Goal: Information Seeking & Learning: Learn about a topic

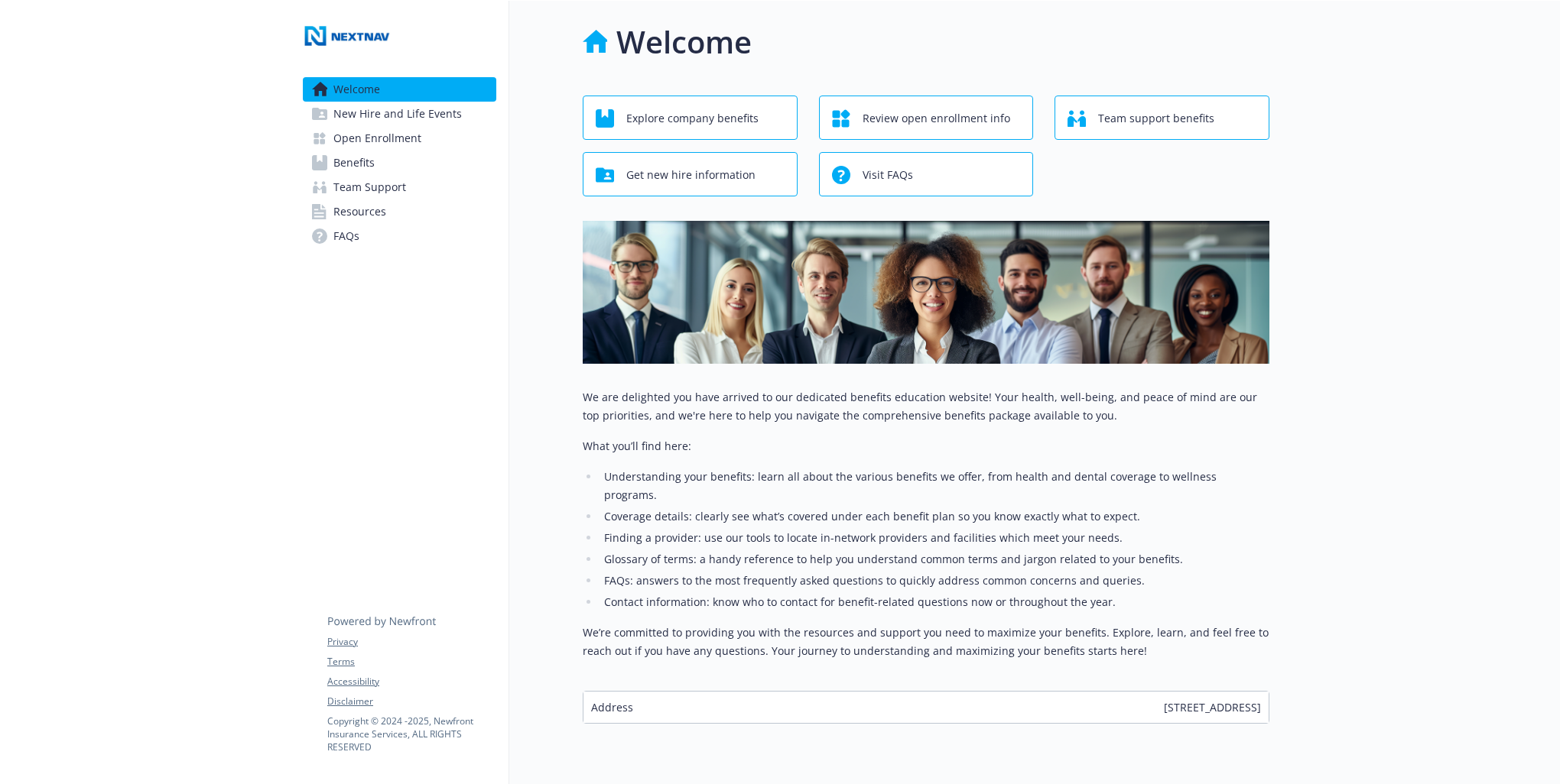
scroll to position [42, 0]
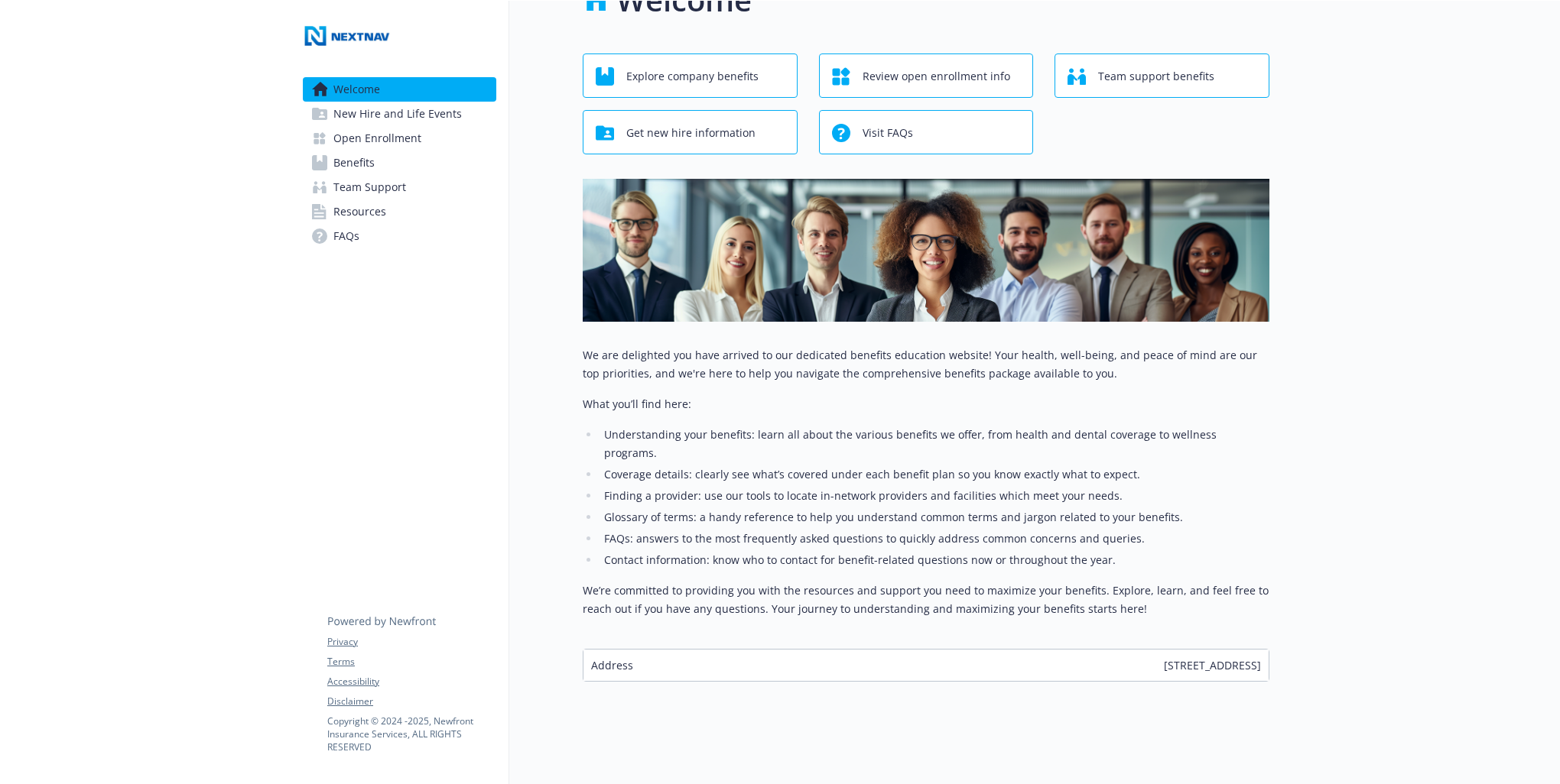
click at [413, 112] on span "New Hire and Life Events" at bounding box center [398, 114] width 129 height 24
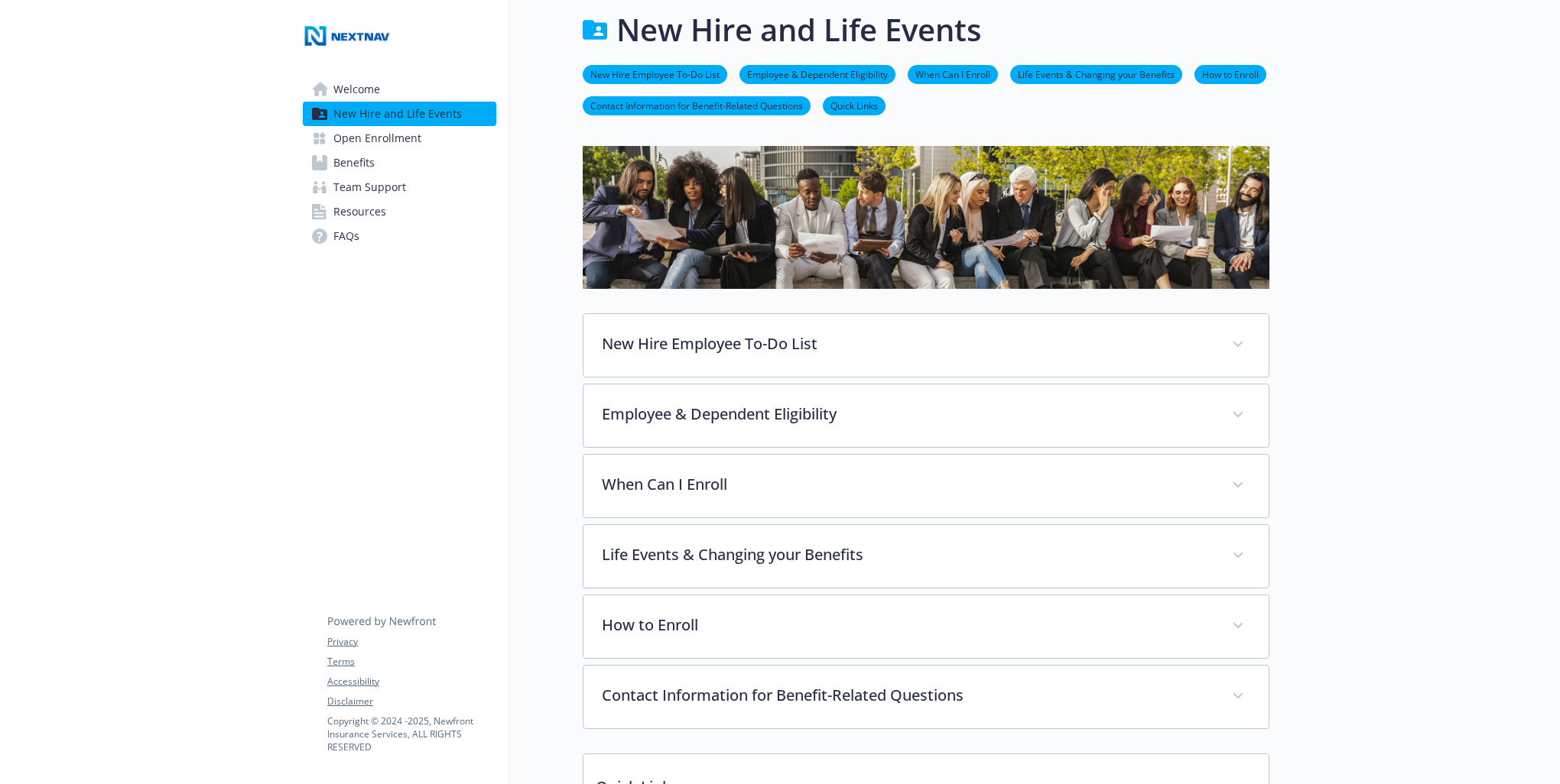
scroll to position [42, 0]
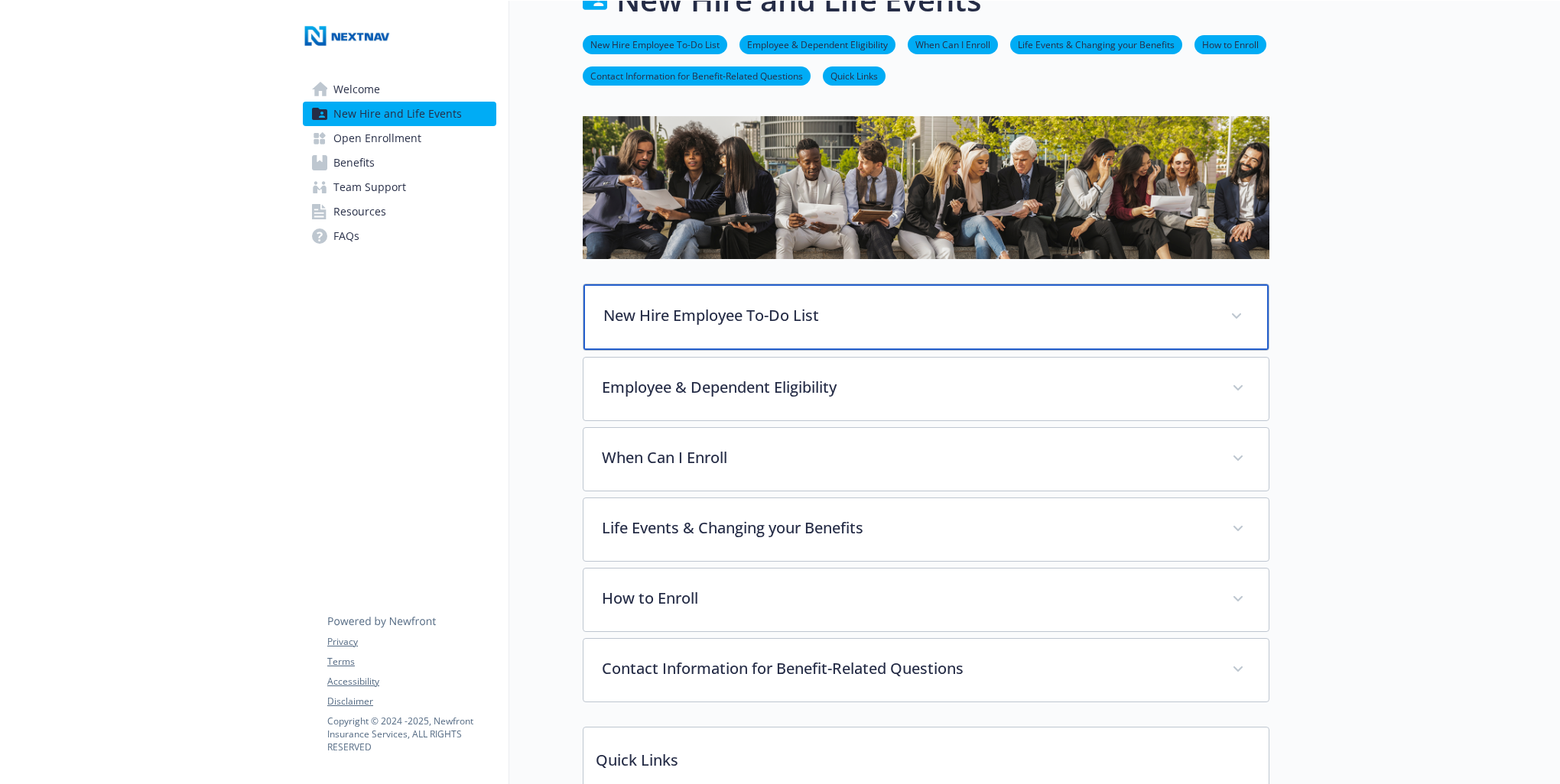
click at [1236, 308] on span at bounding box center [1236, 316] width 24 height 24
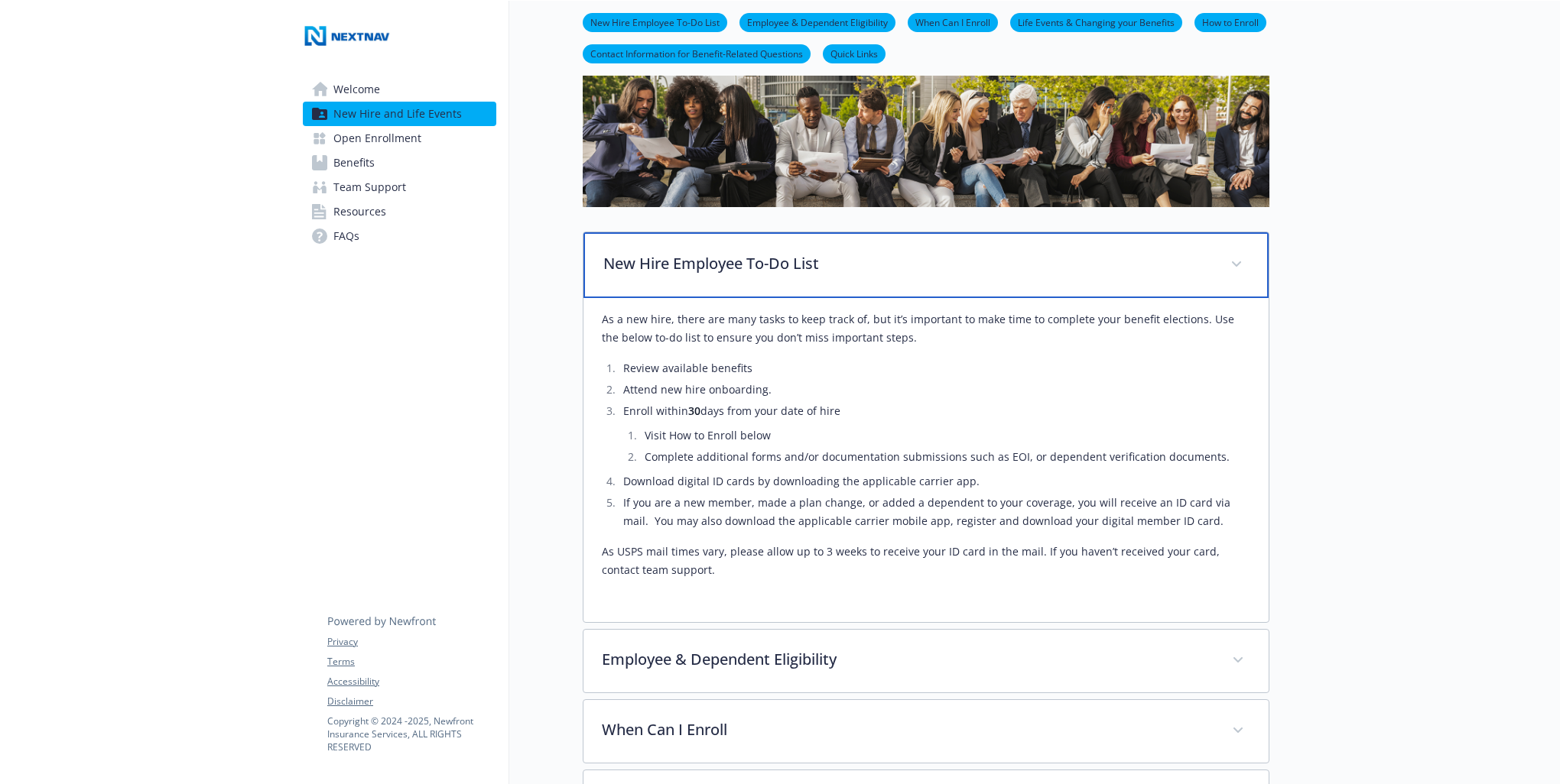
scroll to position [195, 0]
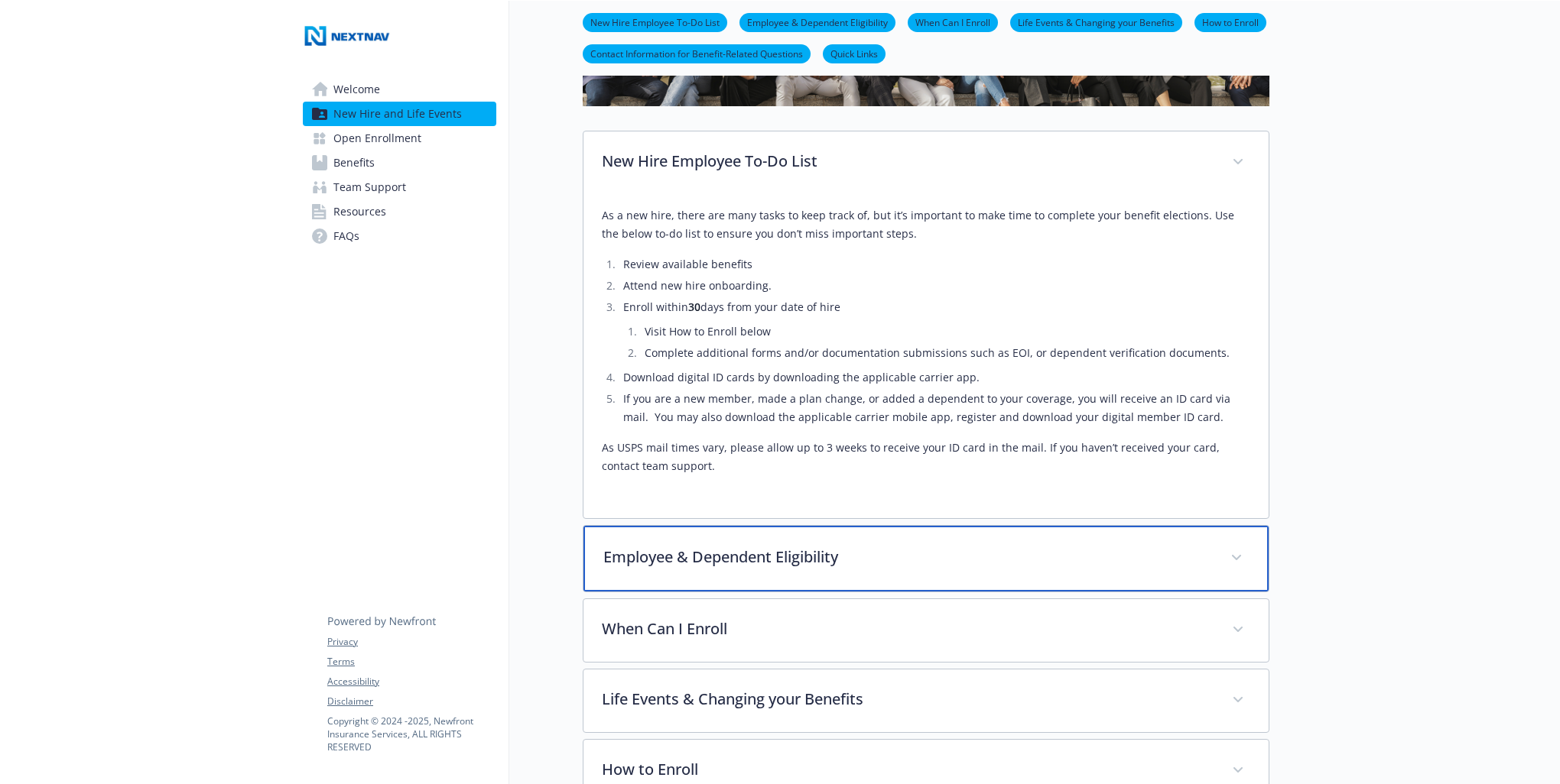
click at [947, 563] on p "Employee & Dependent Eligibility" at bounding box center [908, 557] width 609 height 23
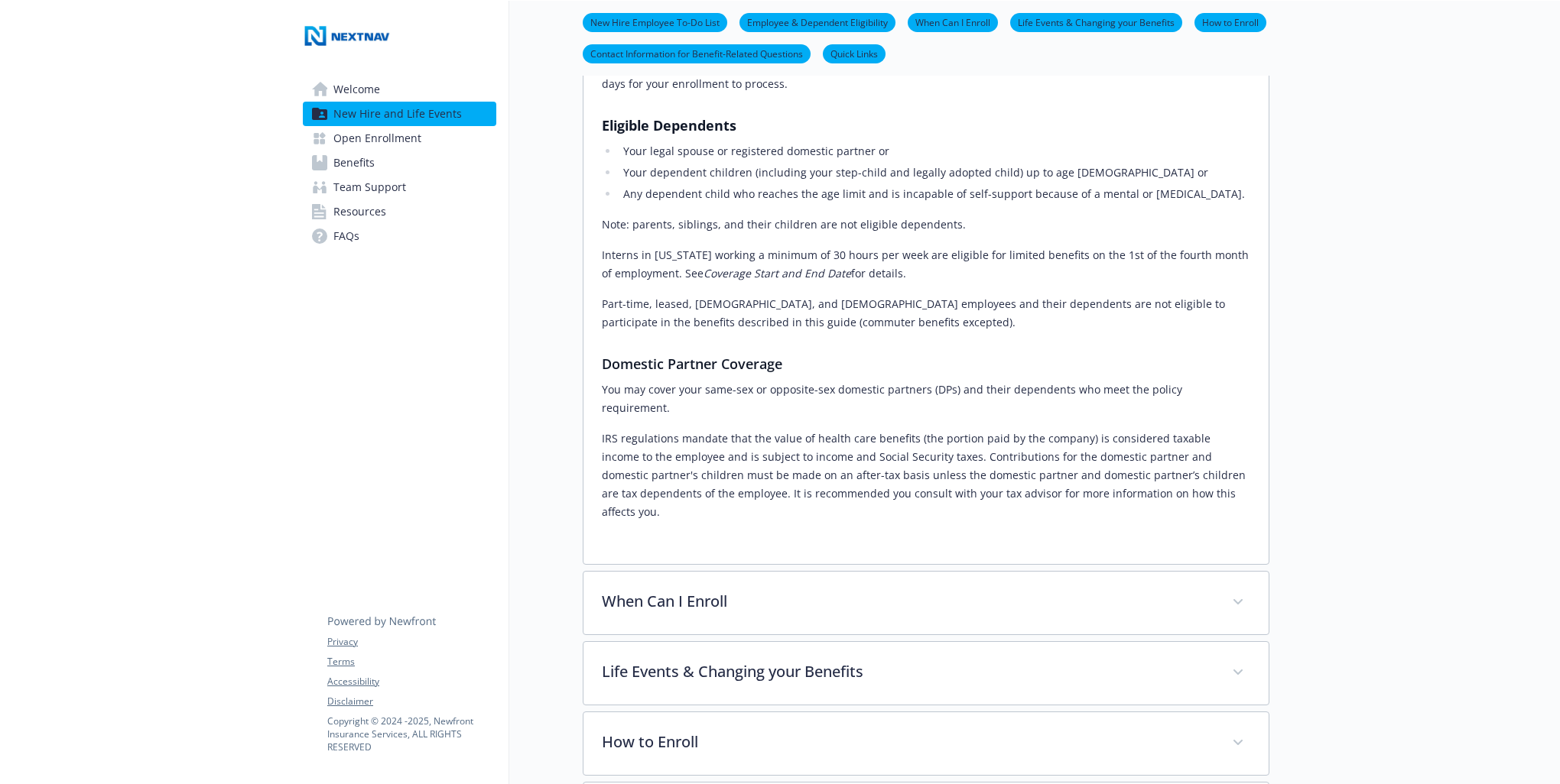
scroll to position [959, 0]
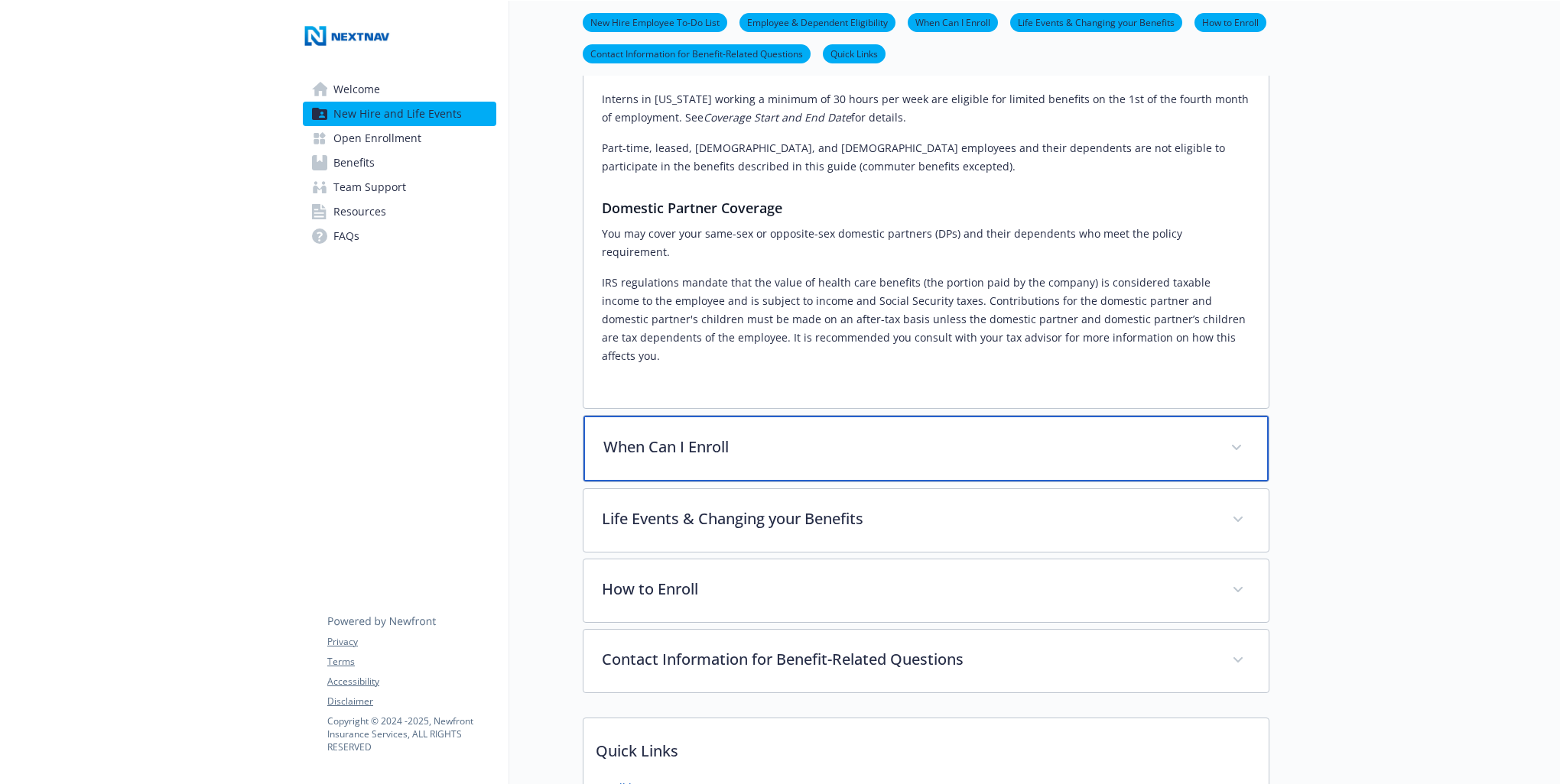
click at [817, 435] on p "When Can I Enroll" at bounding box center [908, 446] width 609 height 23
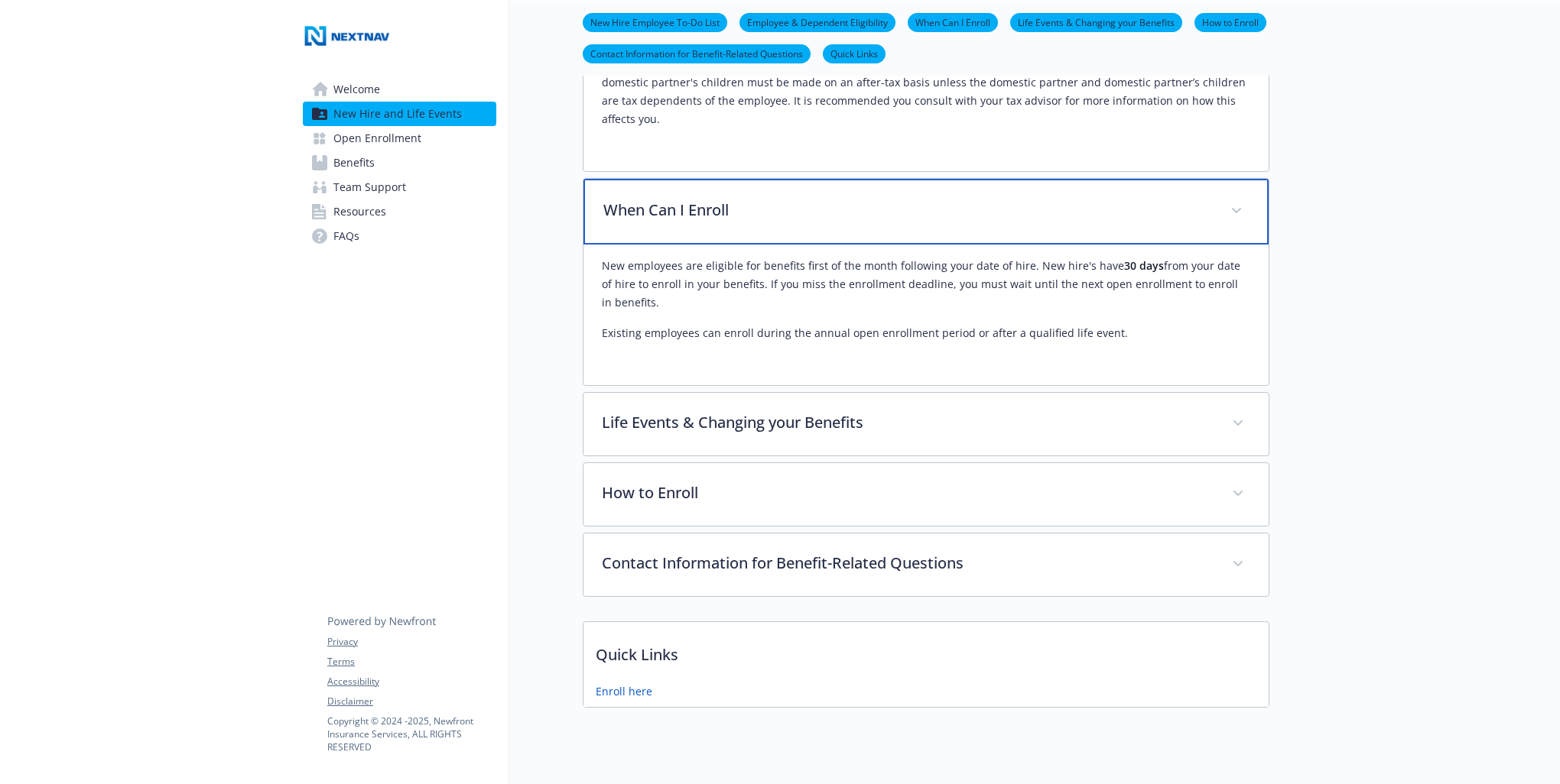
scroll to position [1202, 0]
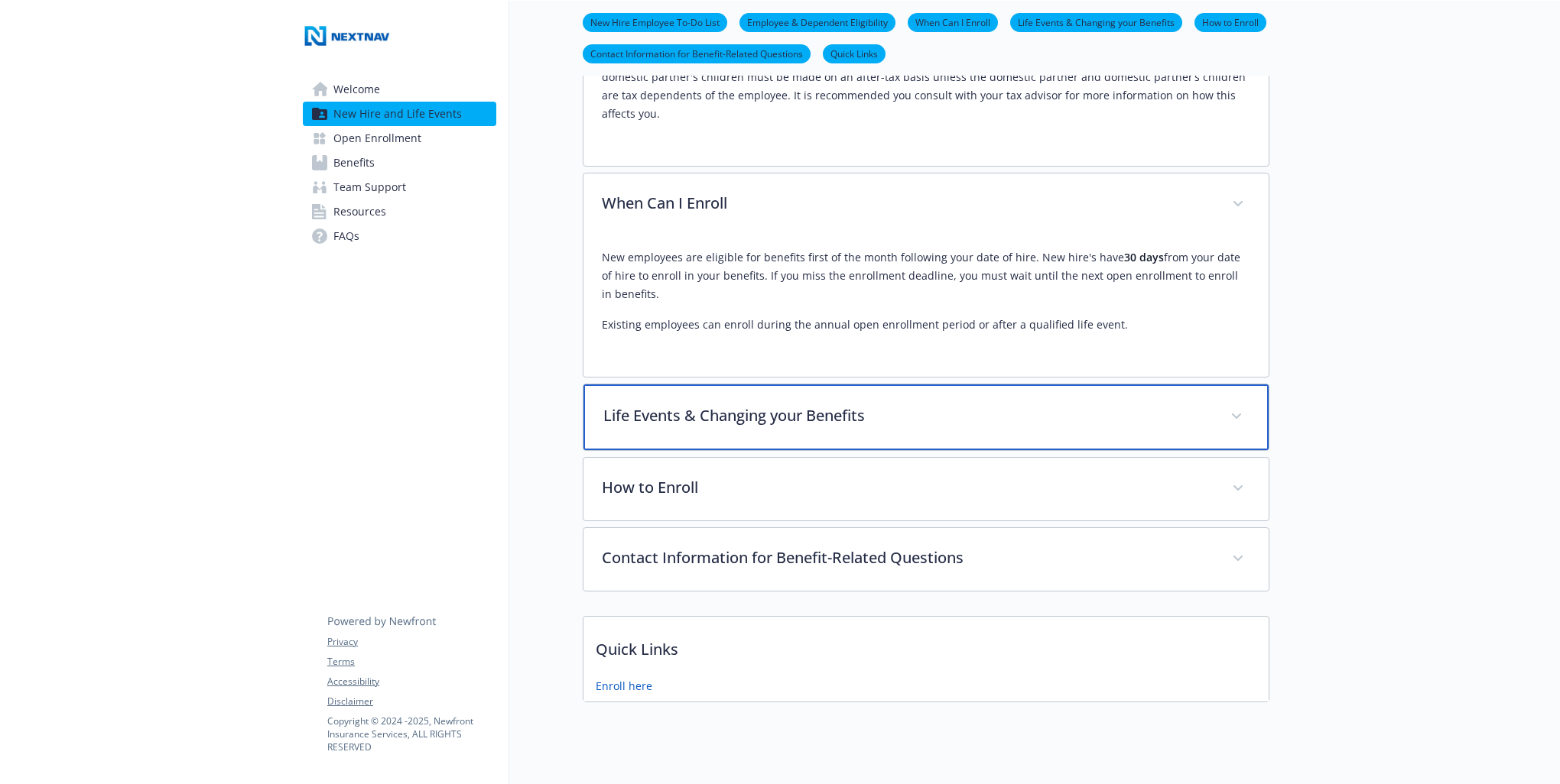
click at [788, 393] on div "Life Events & Changing your Benefits" at bounding box center [926, 417] width 685 height 65
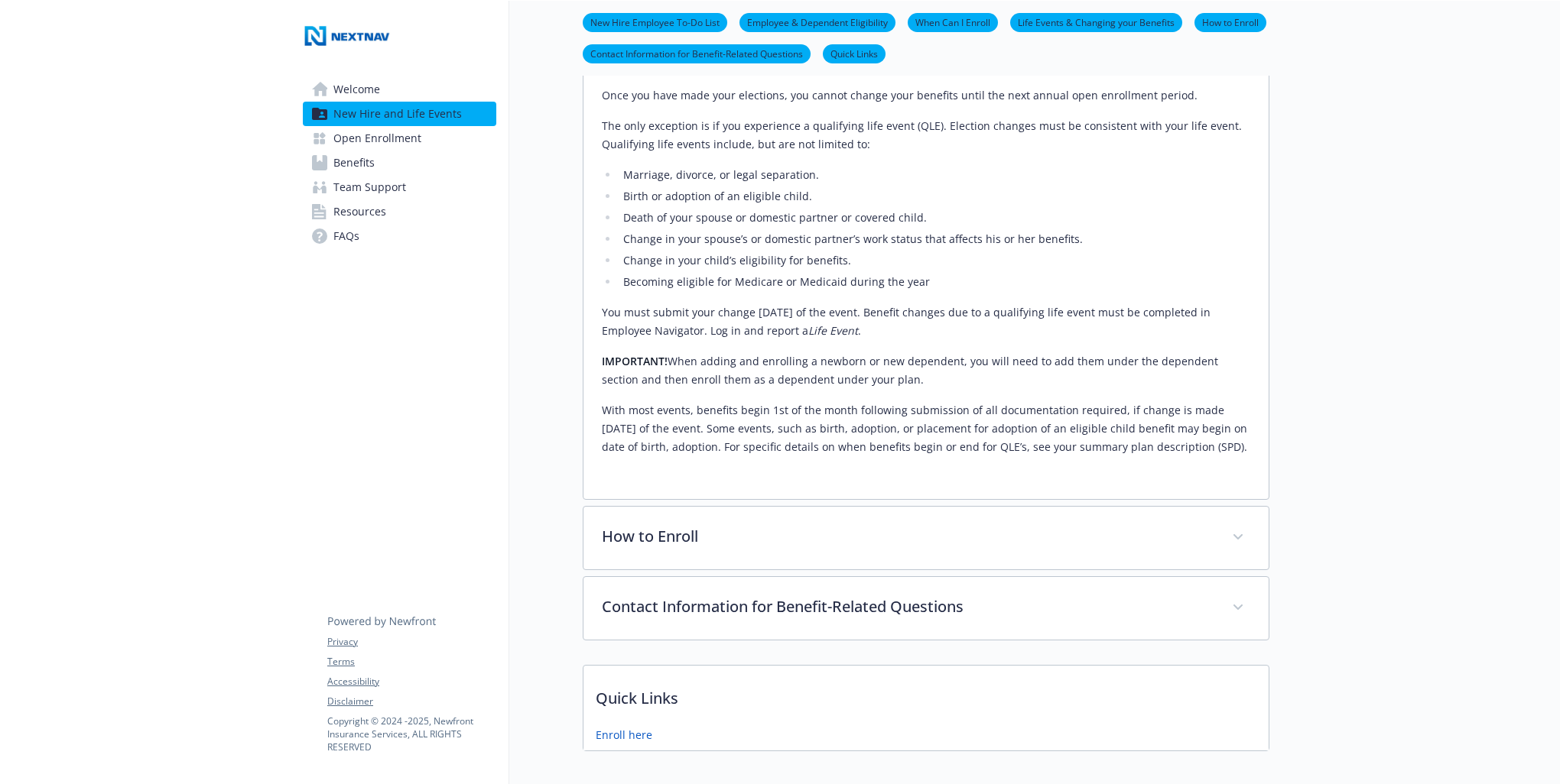
scroll to position [1584, 0]
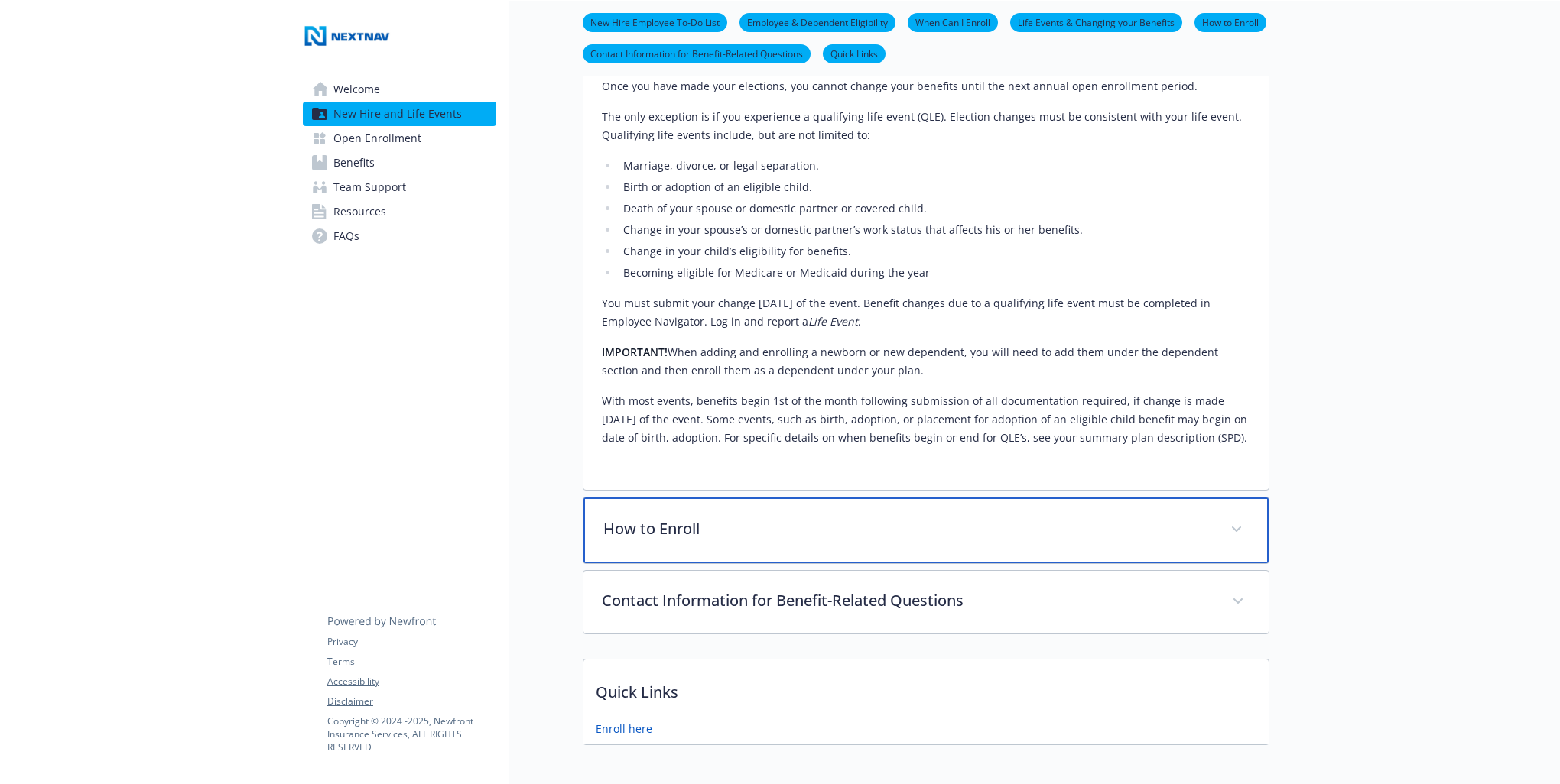
click at [680, 517] on p "How to Enroll" at bounding box center [908, 528] width 609 height 23
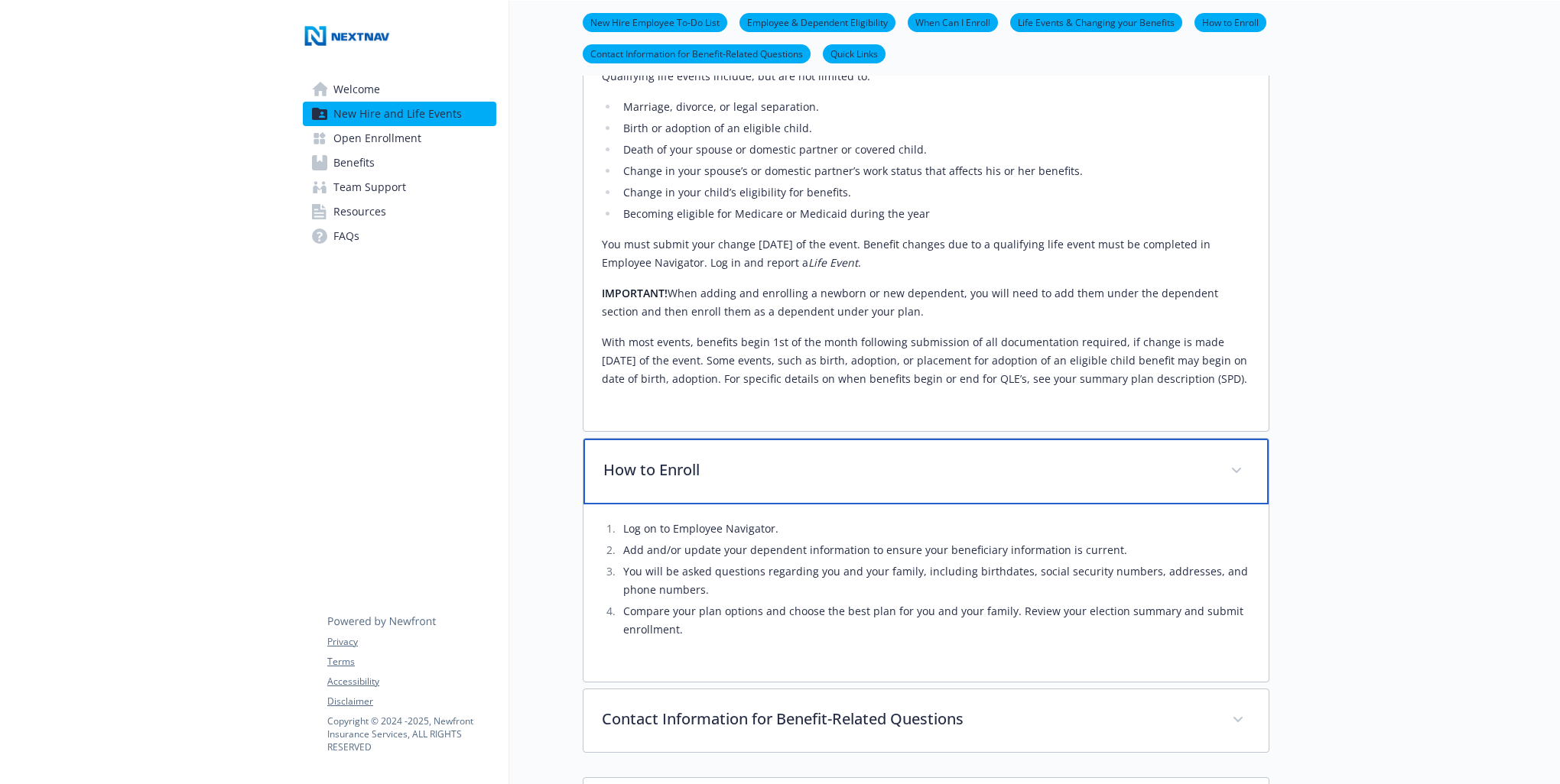
scroll to position [1737, 0]
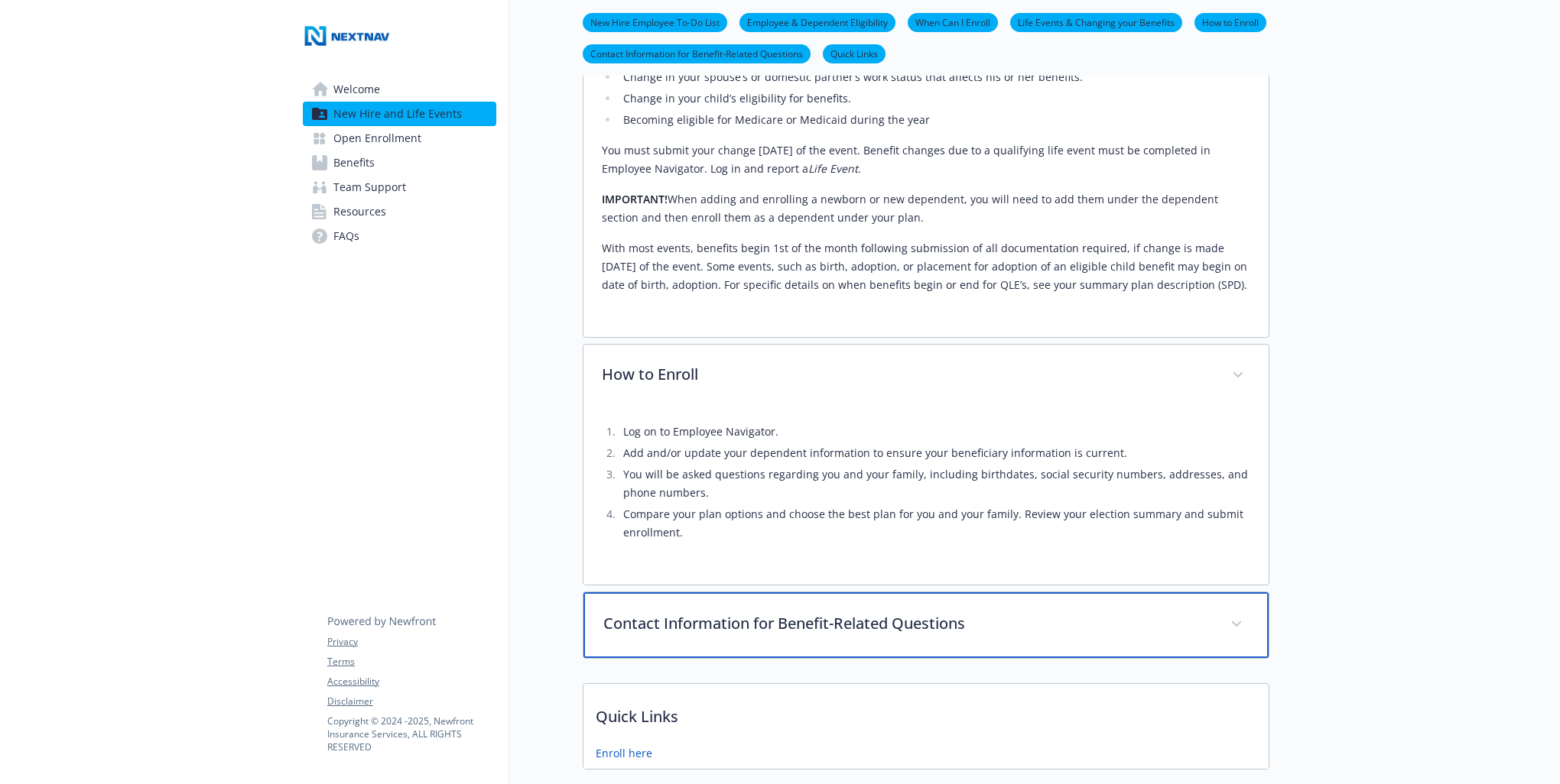
click at [758, 612] on p "Contact Information for Benefit-Related Questions" at bounding box center [908, 623] width 609 height 23
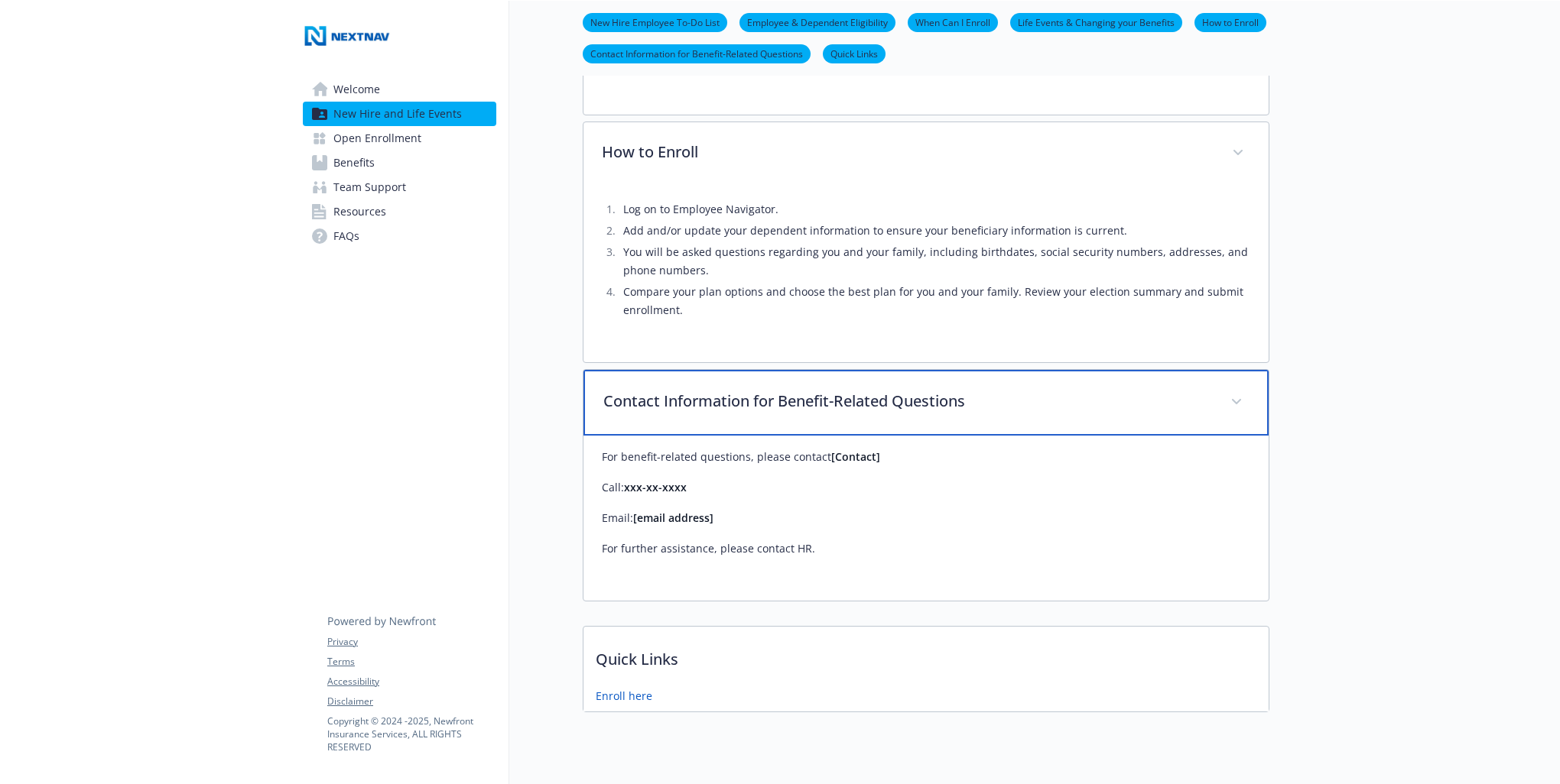
scroll to position [1969, 0]
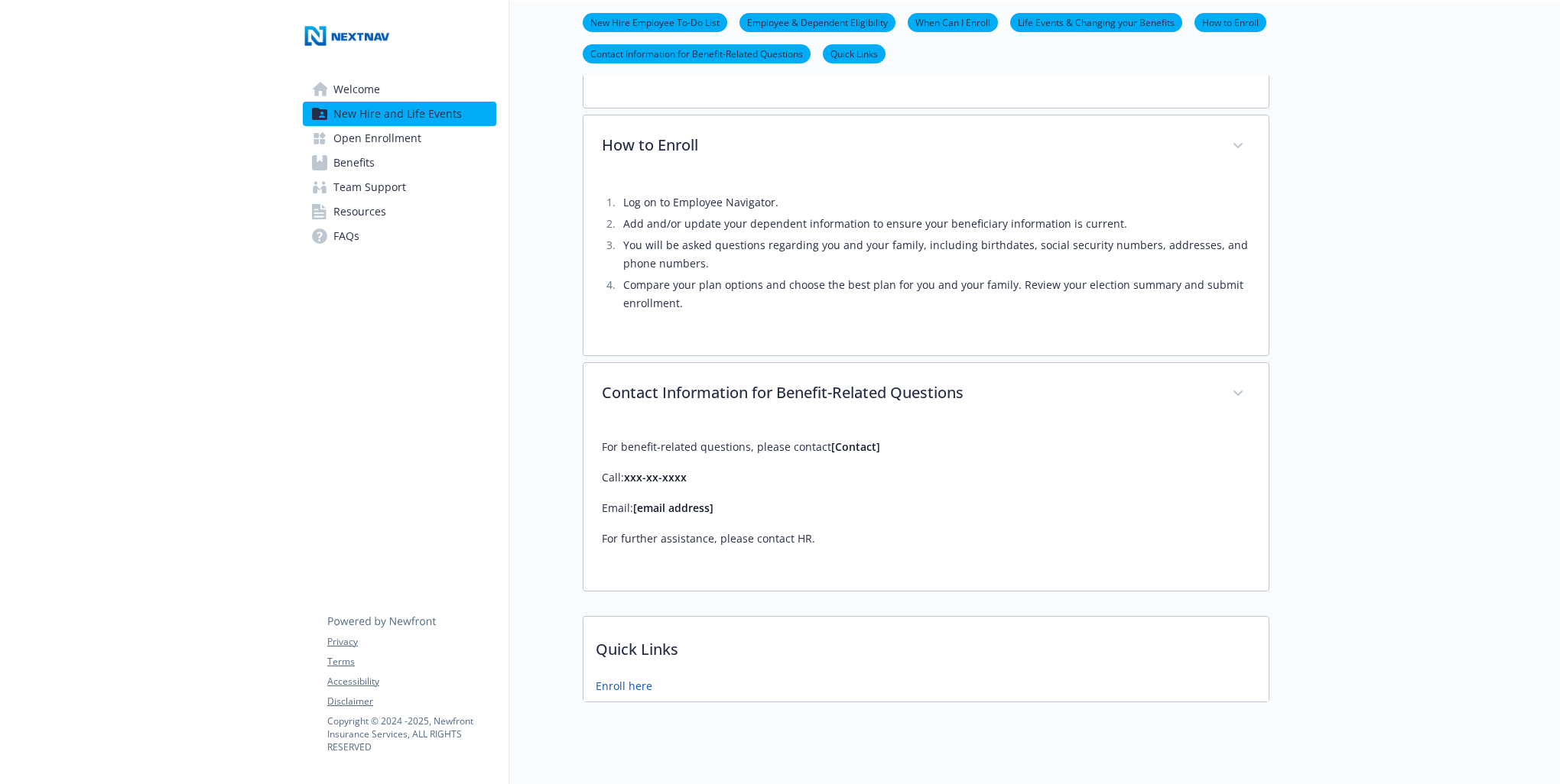
click at [383, 139] on span "Open Enrollment" at bounding box center [377, 138] width 88 height 24
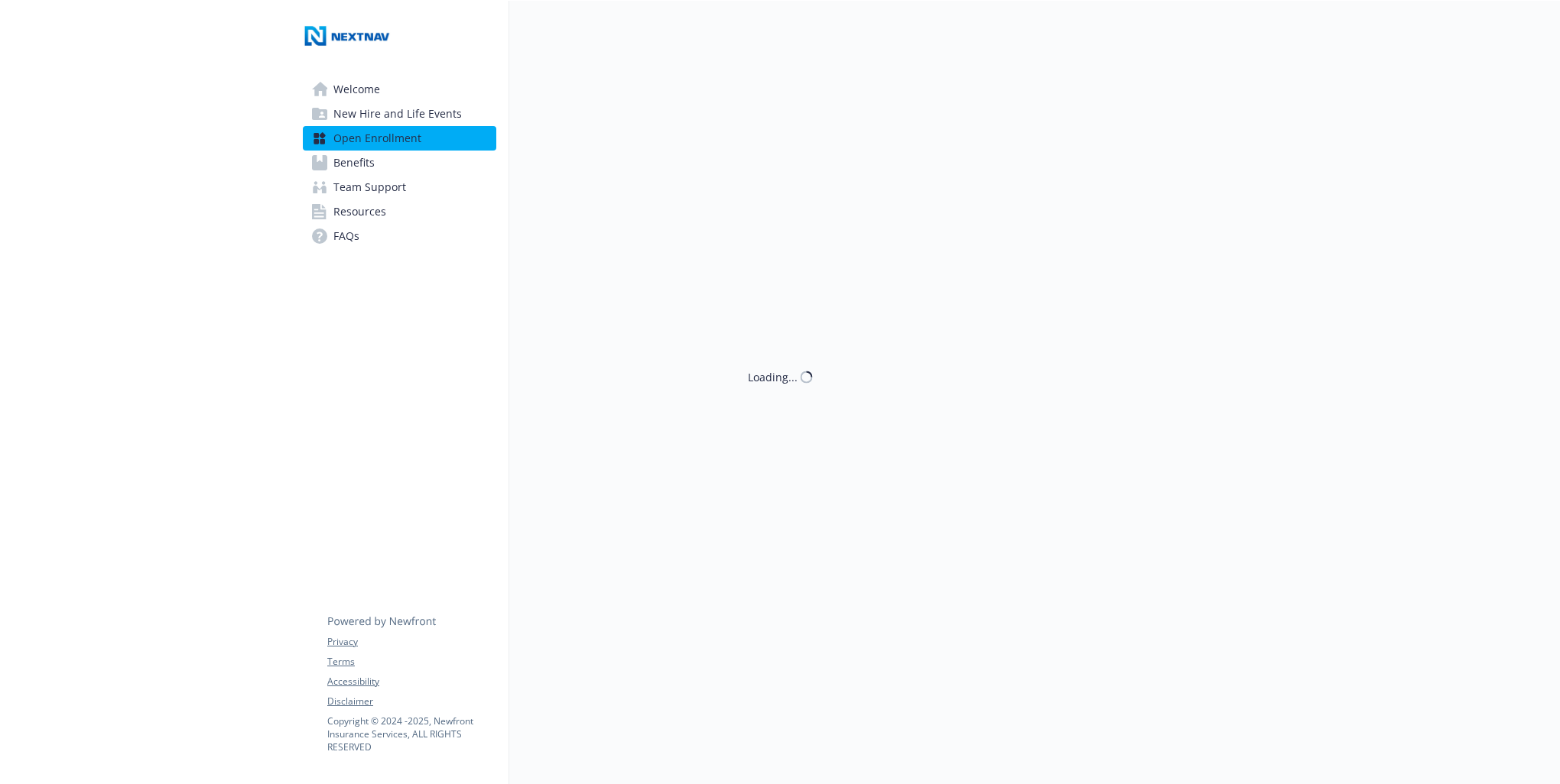
scroll to position [324, 0]
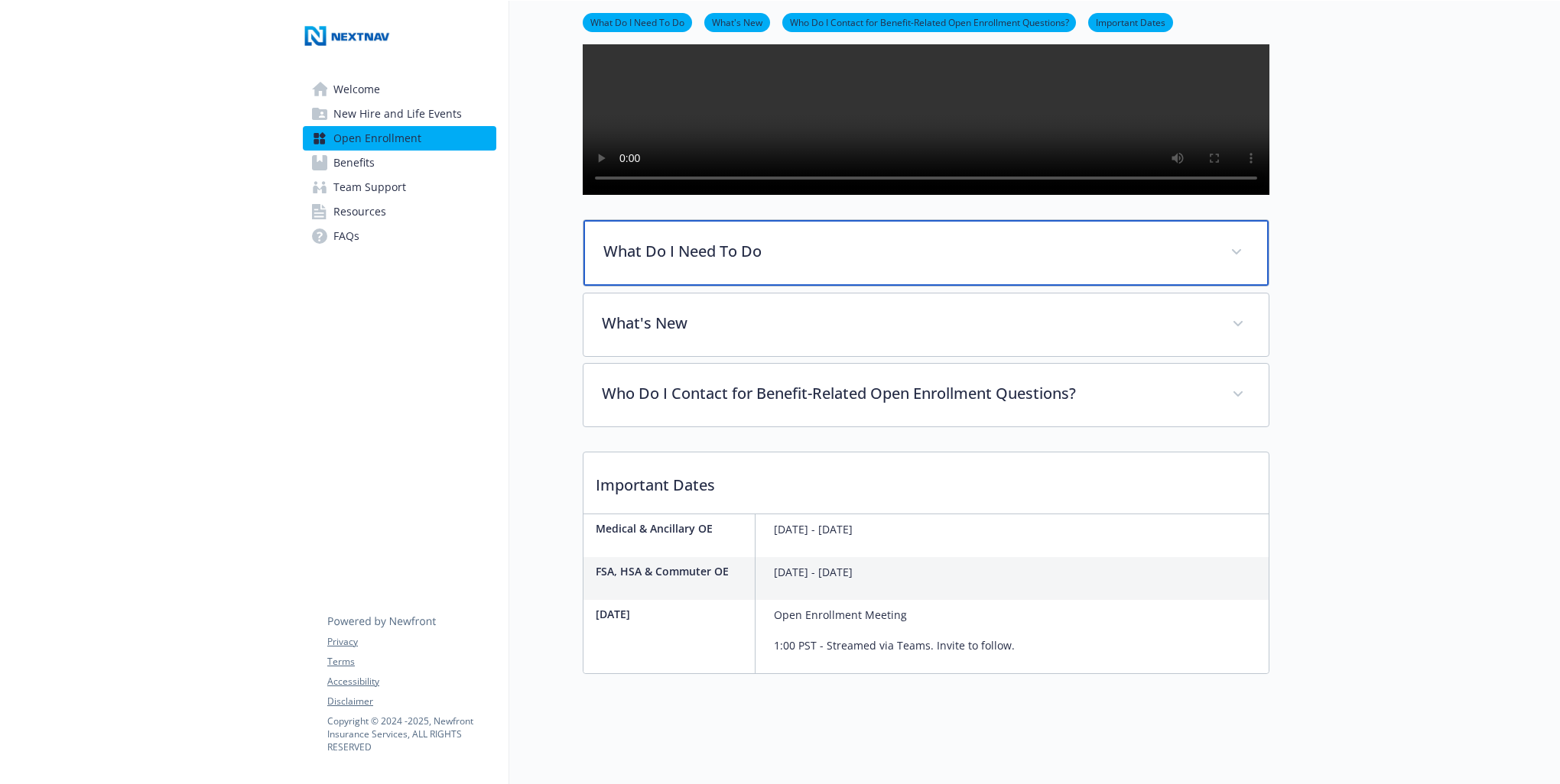
click at [754, 255] on div "What Do I Need To Do" at bounding box center [926, 252] width 685 height 65
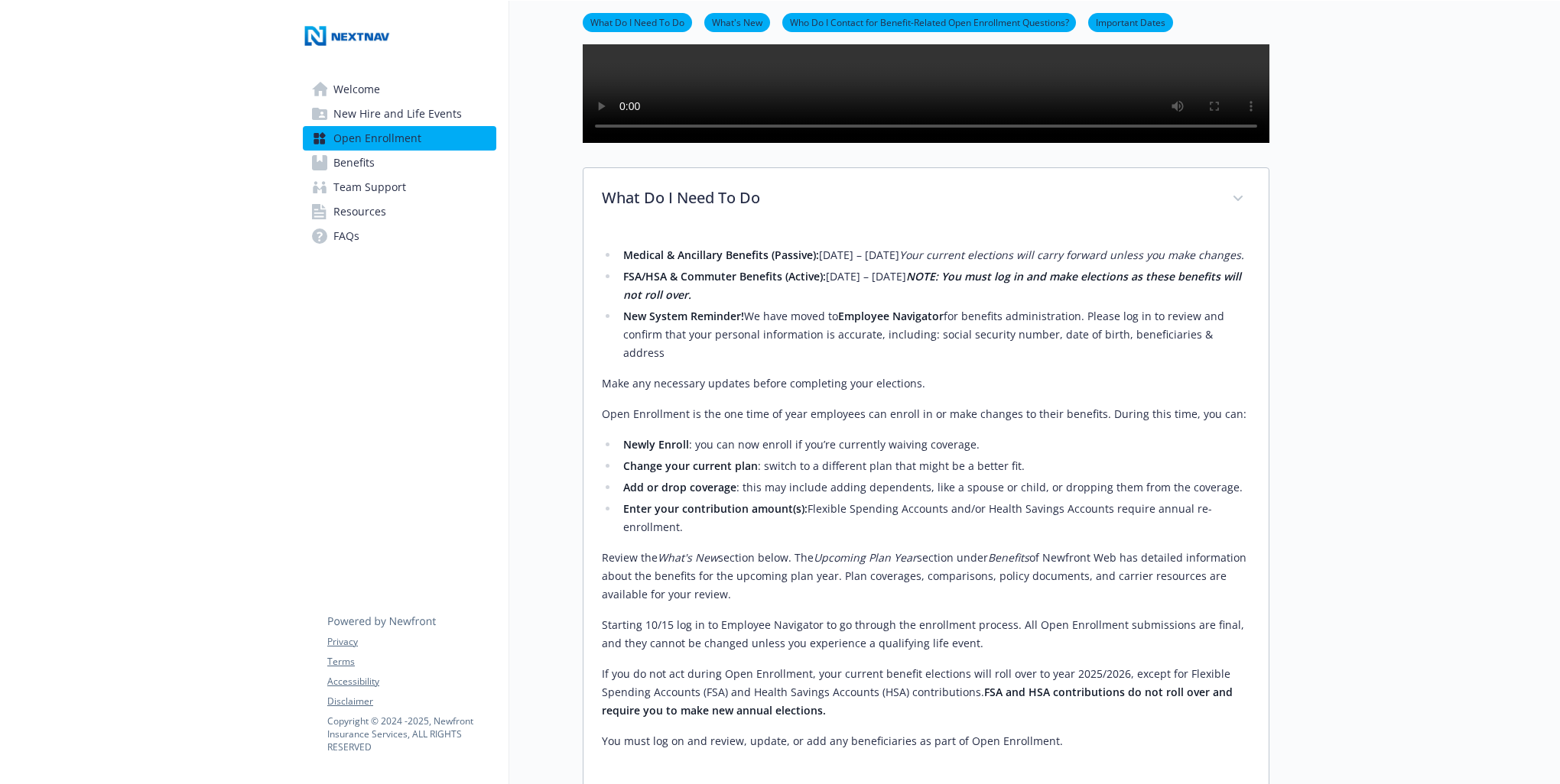
click at [1050, 362] on li "New System Reminder! We have moved to Employee Navigator for benefits administr…" at bounding box center [934, 335] width 632 height 55
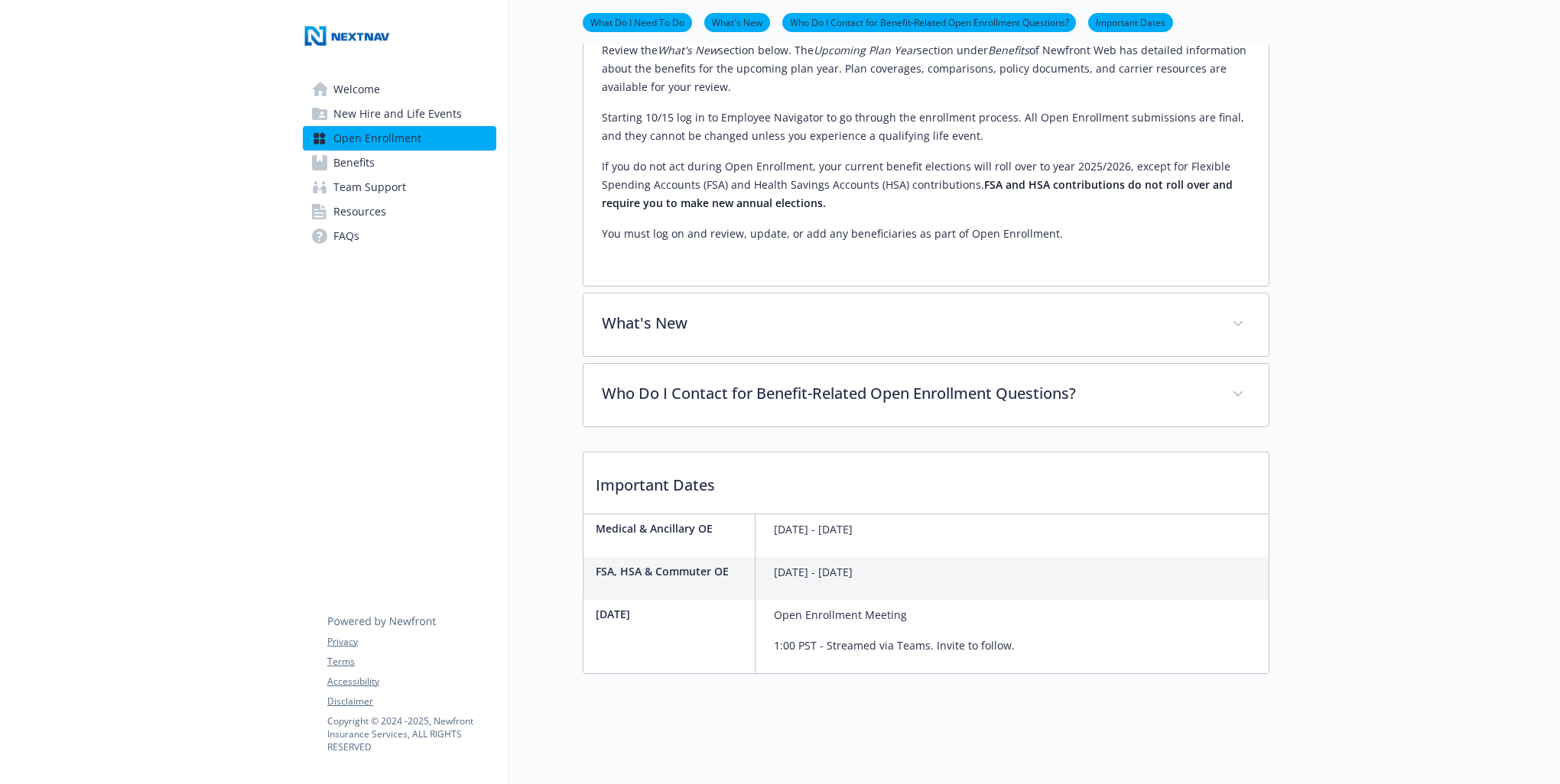
scroll to position [862, 0]
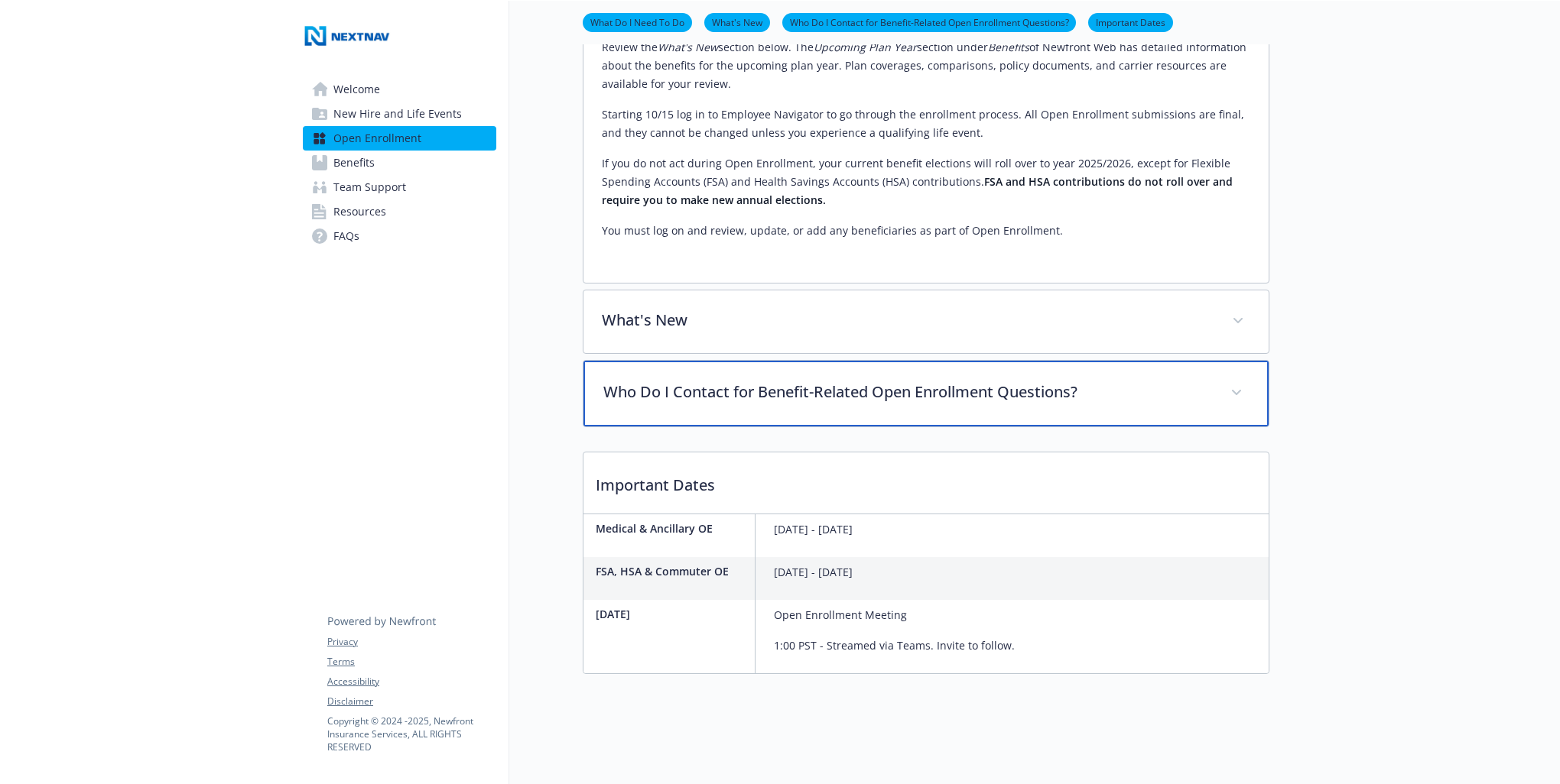
click at [829, 404] on p "Who Do I Contact for Benefit-Related Open Enrollment Questions?" at bounding box center [908, 392] width 609 height 23
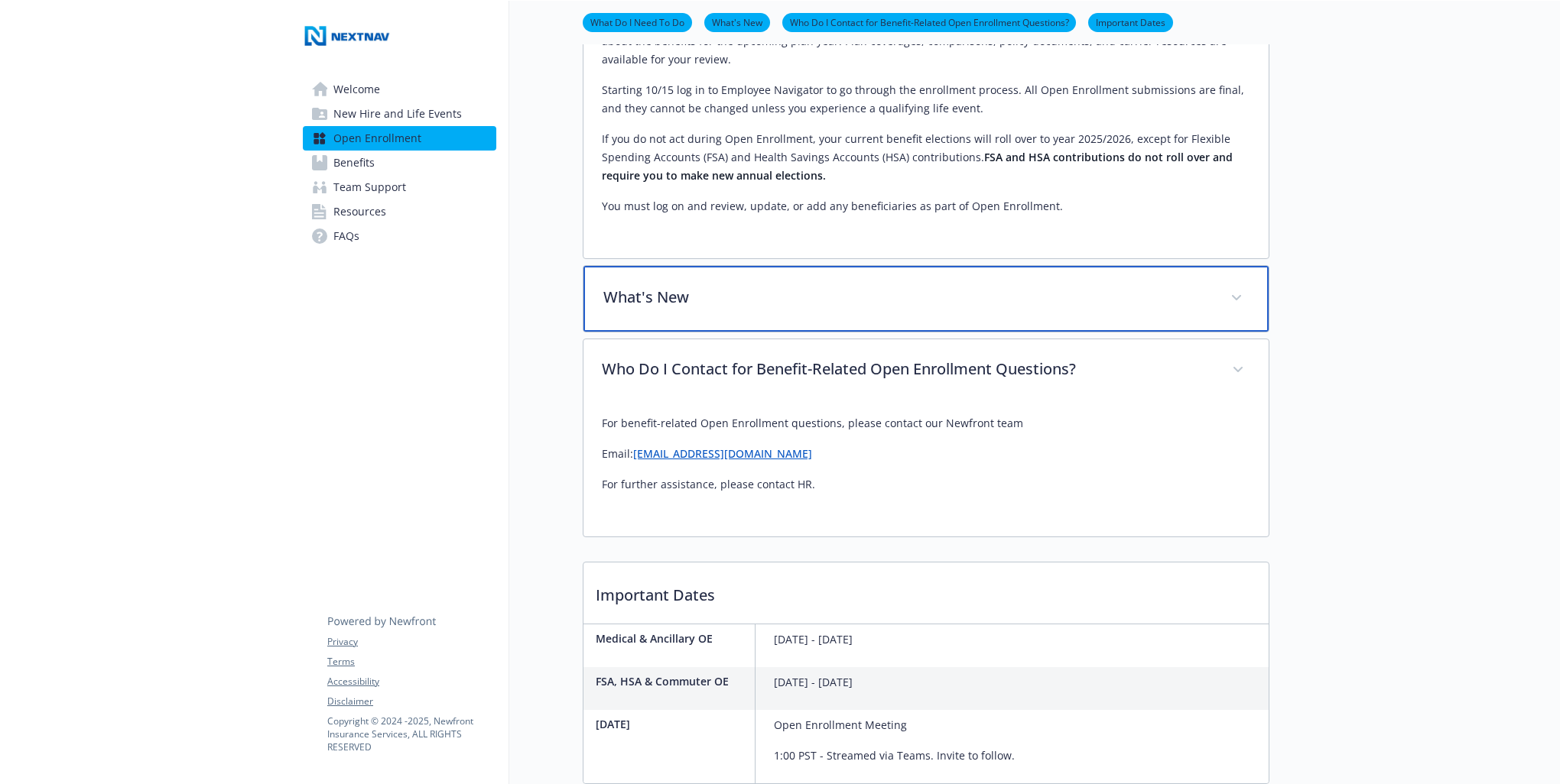
click at [654, 309] on p "What's New" at bounding box center [908, 297] width 609 height 23
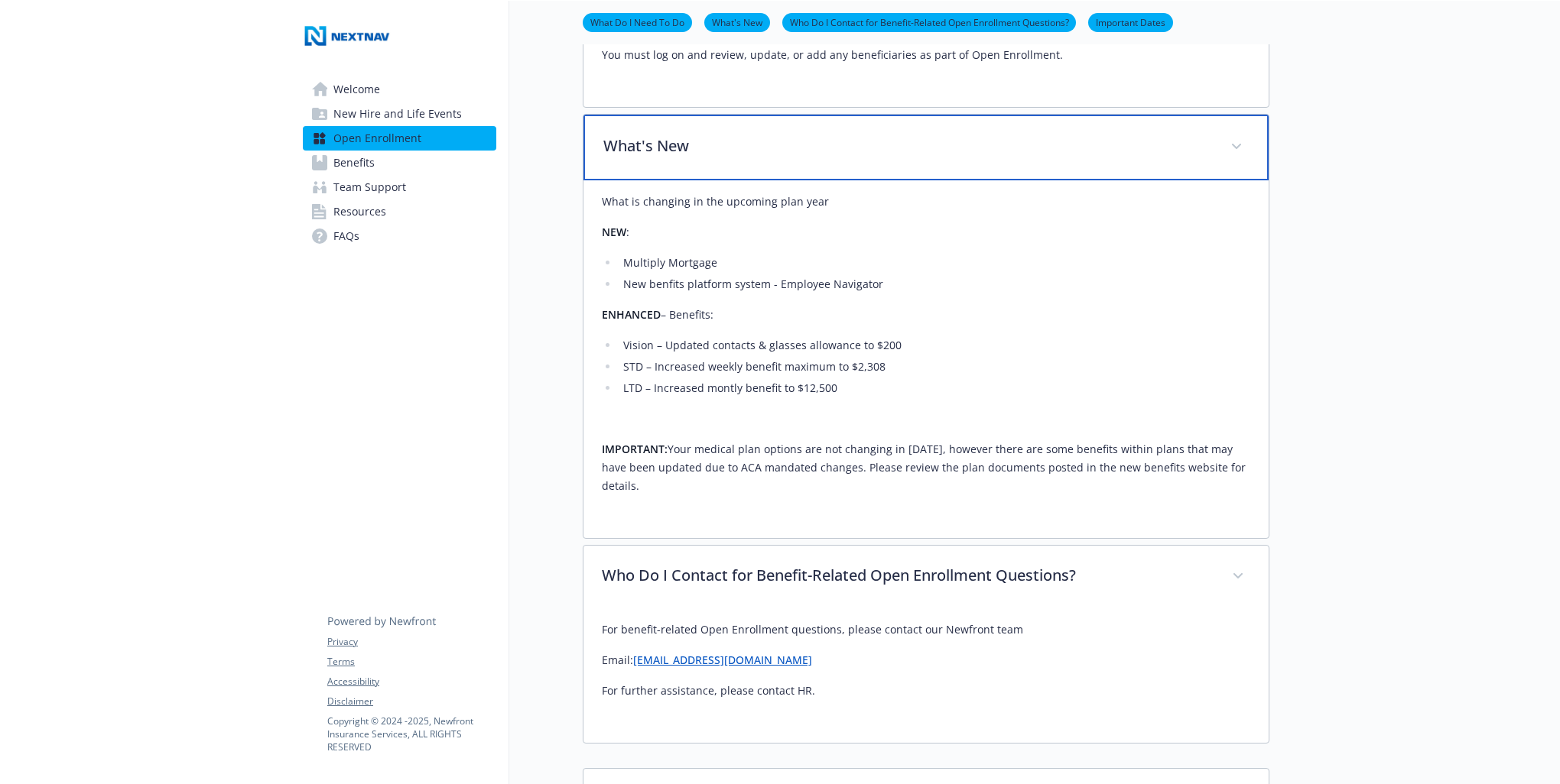
scroll to position [1015, 0]
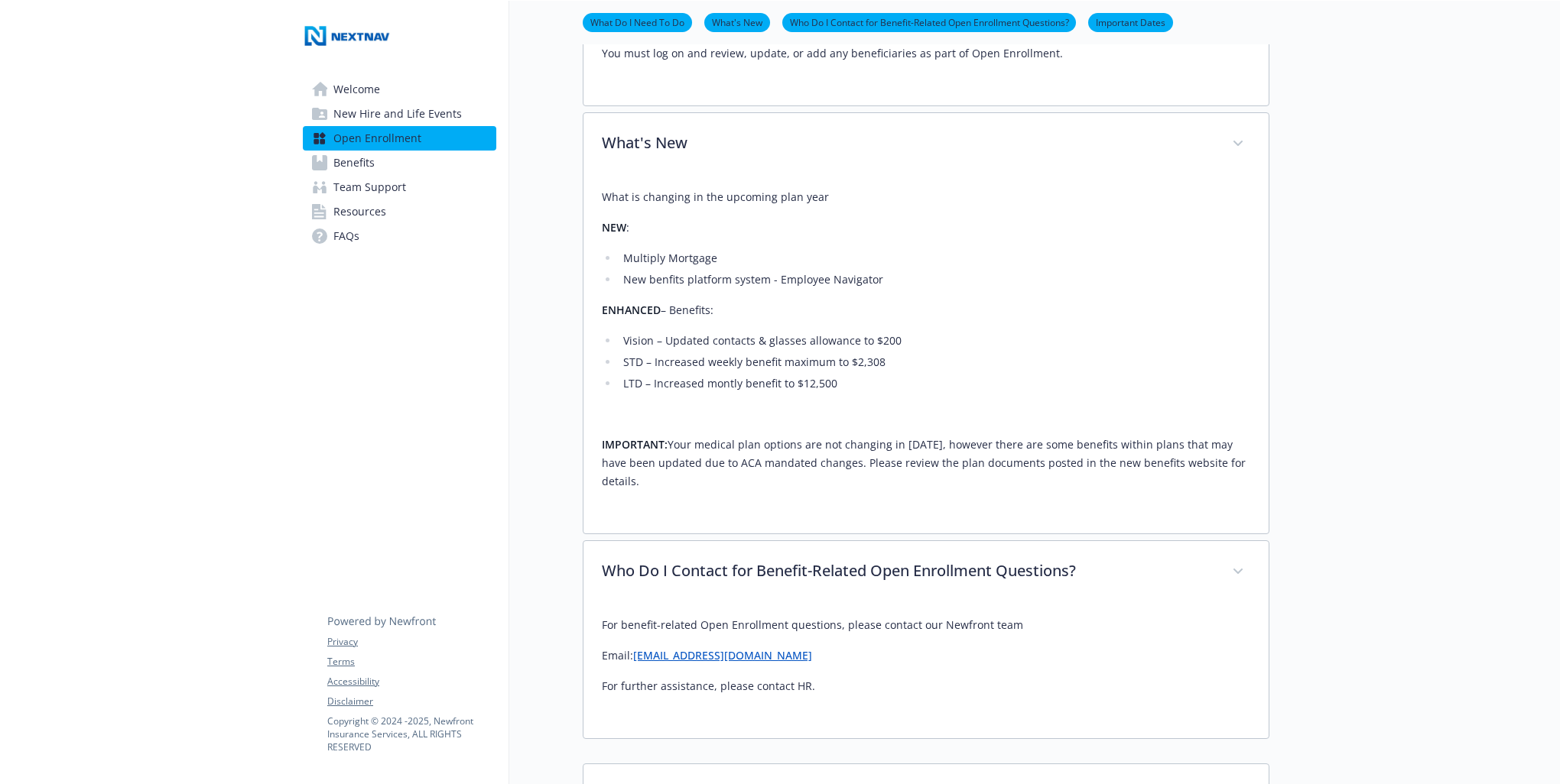
click at [354, 162] on span "Benefits" at bounding box center [354, 162] width 41 height 24
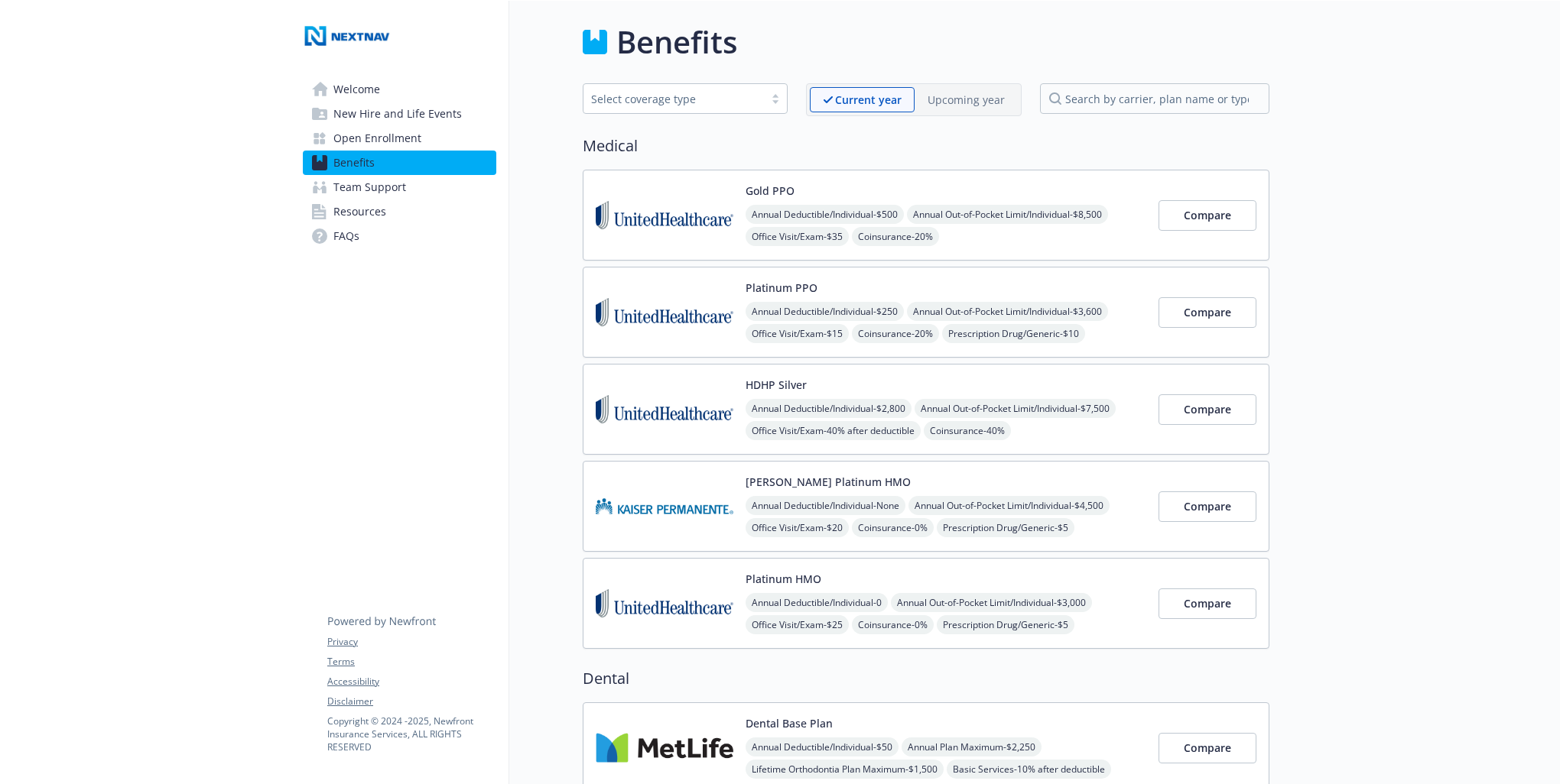
click at [946, 99] on p "Upcoming year" at bounding box center [967, 99] width 77 height 16
click at [860, 102] on p "Current year" at bounding box center [855, 99] width 65 height 16
click at [953, 103] on p "Upcoming year" at bounding box center [967, 99] width 77 height 16
click at [865, 103] on p "Current year" at bounding box center [855, 99] width 65 height 16
click at [971, 98] on p "Upcoming year" at bounding box center [967, 99] width 77 height 16
